Goal: Task Accomplishment & Management: Complete application form

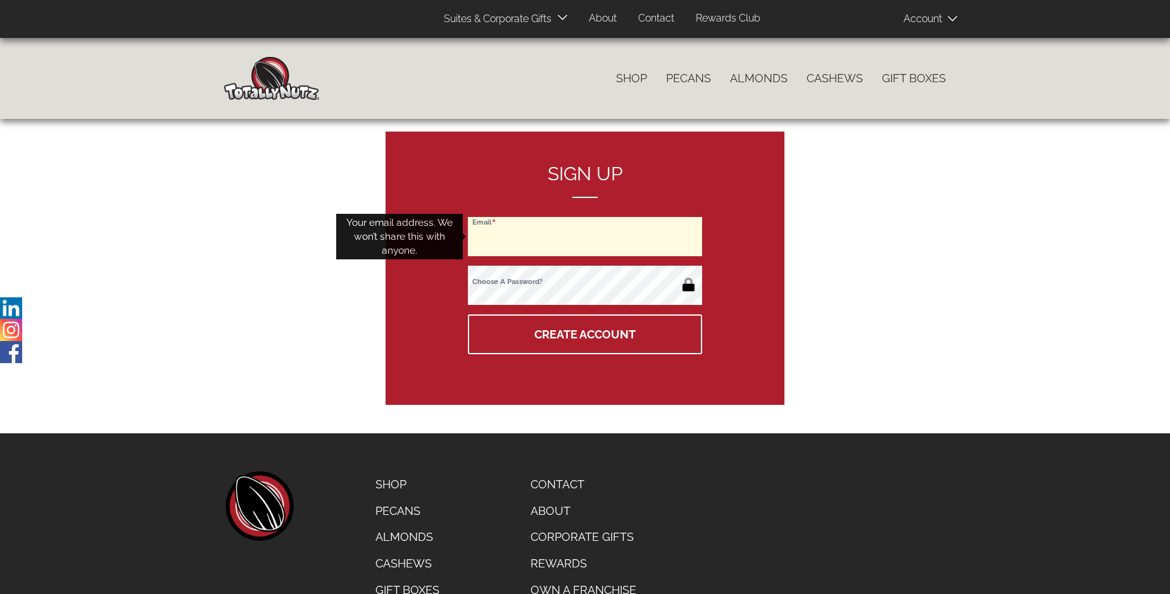
click at [585, 237] on input "Email" at bounding box center [585, 236] width 234 height 39
type input "[EMAIL_ADDRESS][DOMAIN_NAME]"
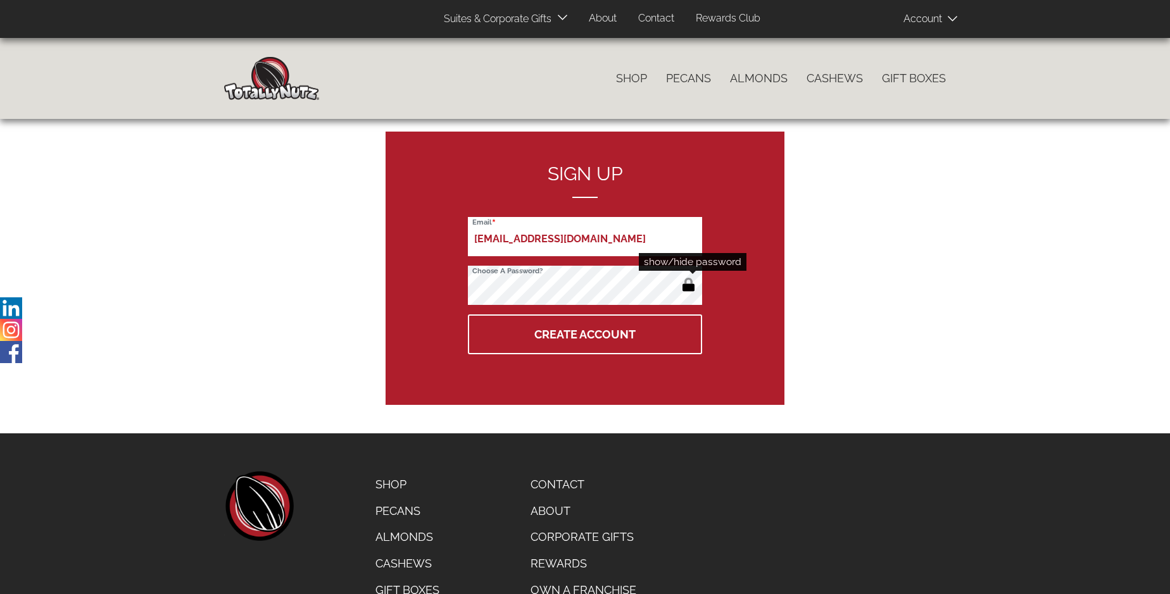
click at [688, 286] on button "button" at bounding box center [688, 286] width 21 height 20
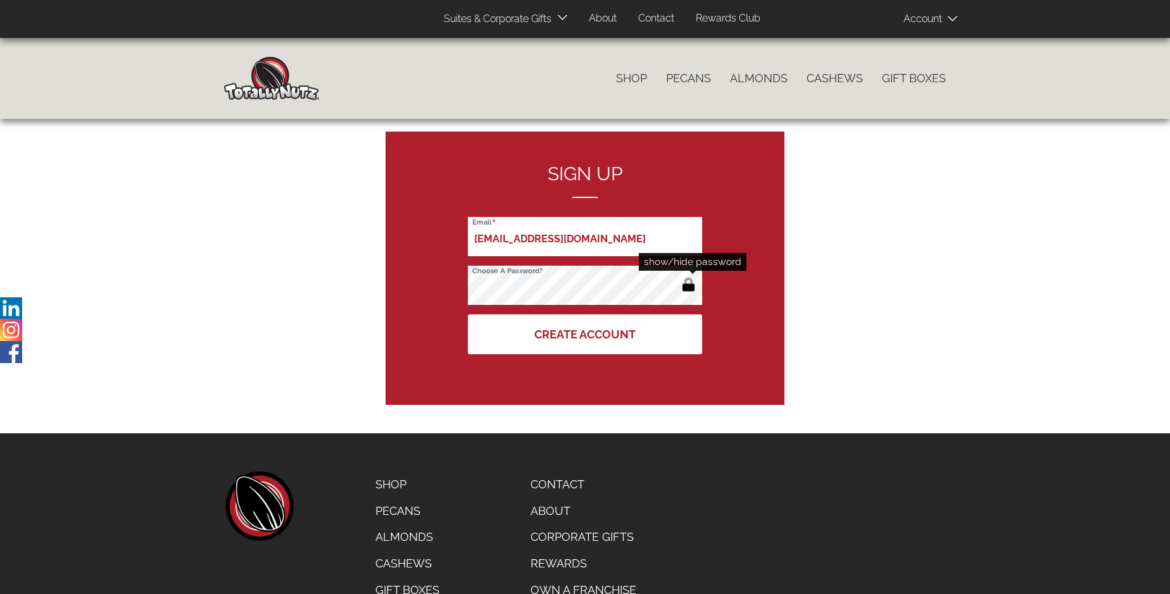
click at [585, 334] on button "Create Account" at bounding box center [585, 335] width 234 height 40
